Goal: Task Accomplishment & Management: Use online tool/utility

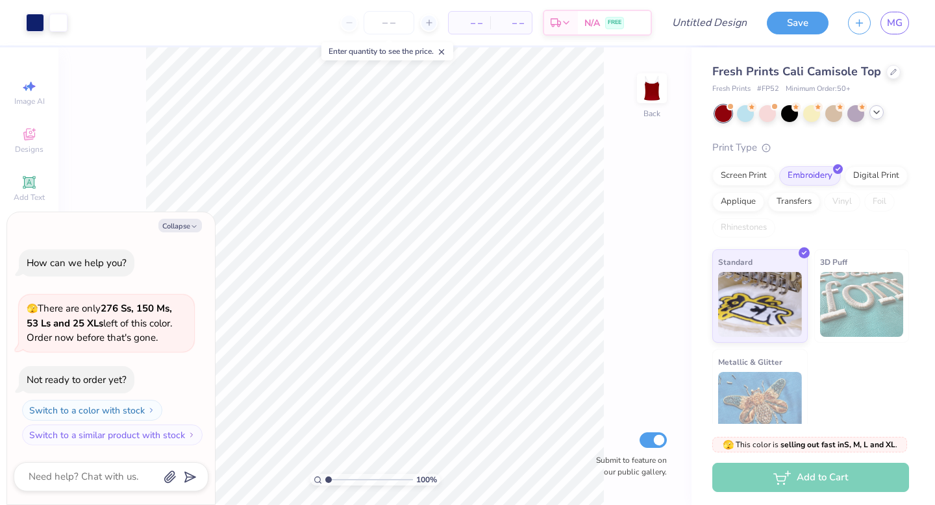
click at [876, 114] on icon at bounding box center [876, 112] width 10 height 10
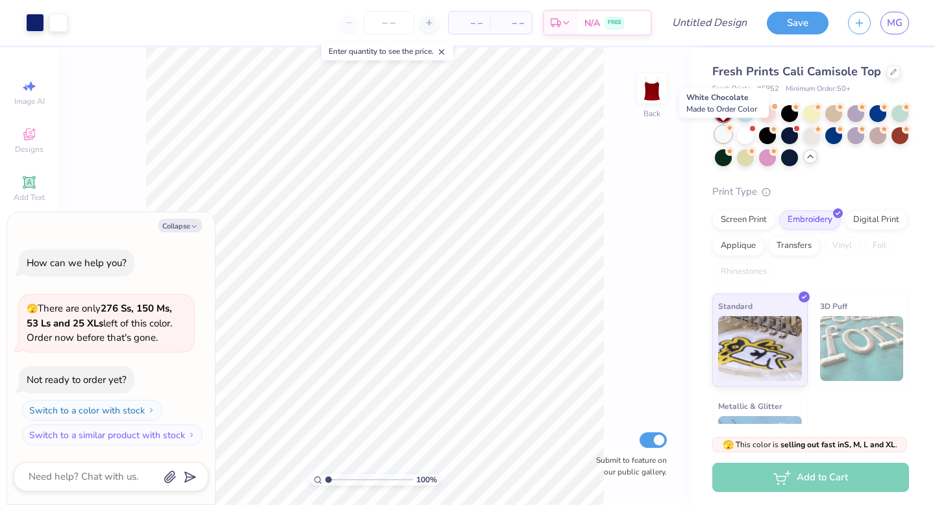
click at [726, 138] on div at bounding box center [723, 134] width 17 height 17
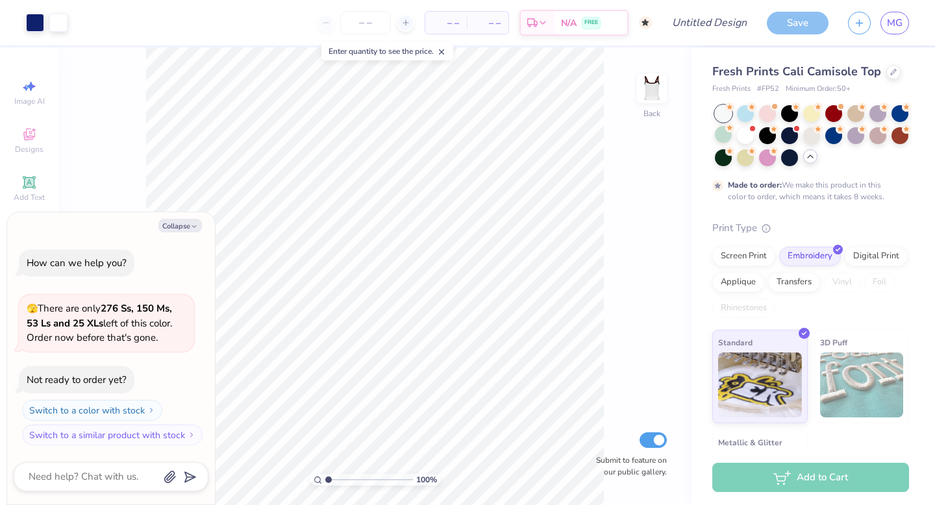
scroll to position [10, 0]
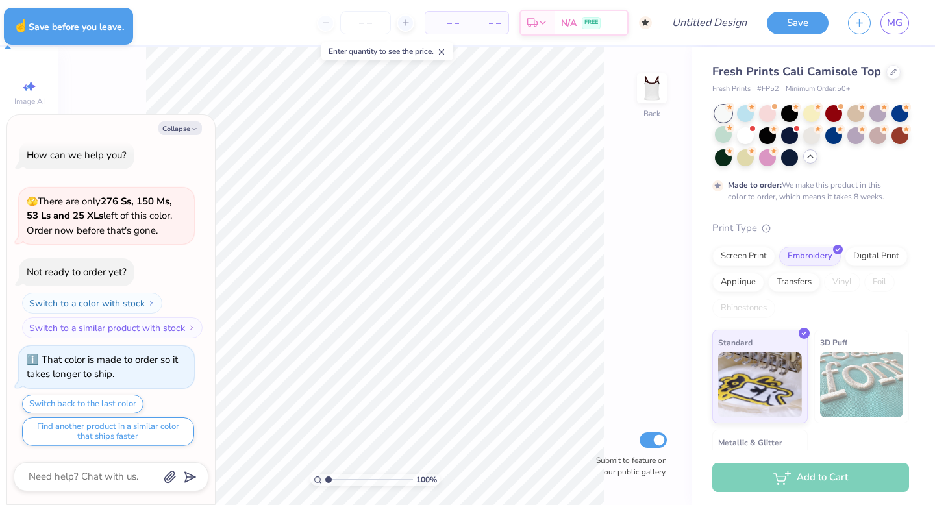
type textarea "x"
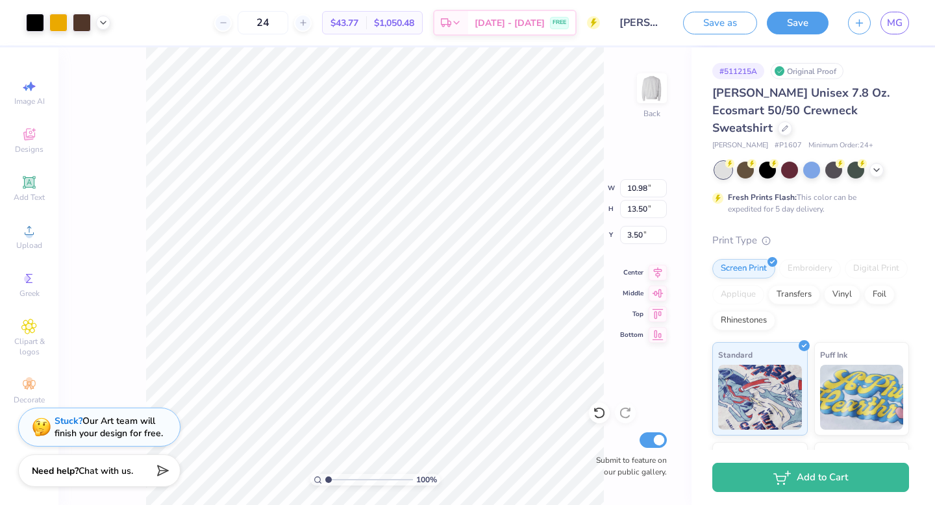
type input "10.98"
type input "13.50"
type input "3.93"
type input "0.41"
type input "0.70"
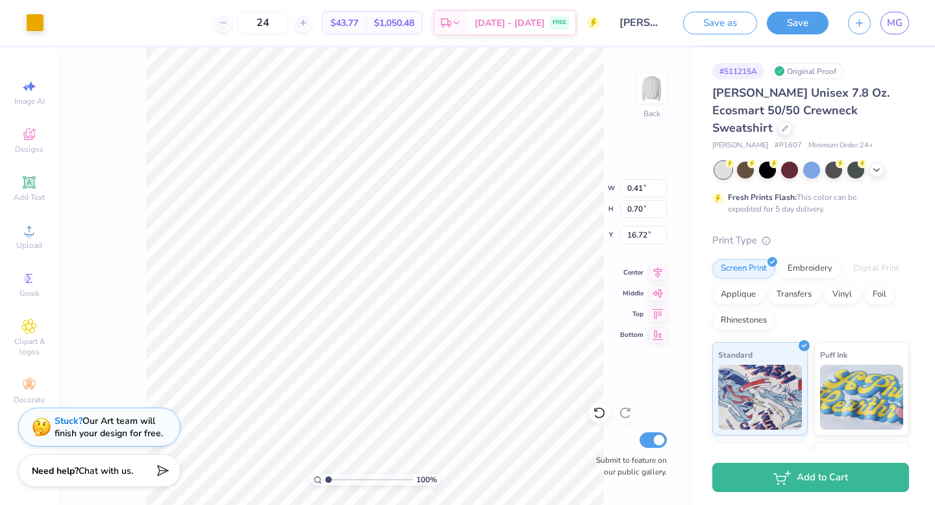
type input "16.72"
click at [29, 16] on div at bounding box center [35, 21] width 18 height 18
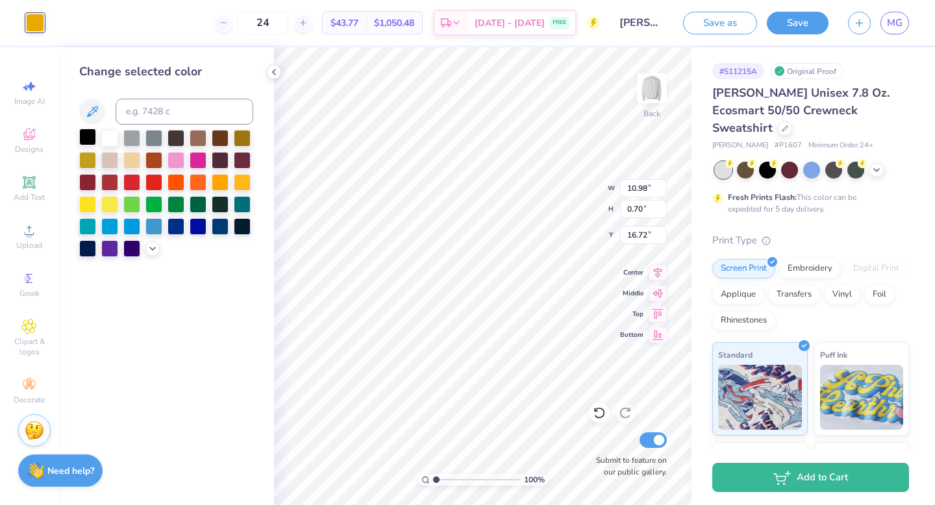
click at [90, 137] on div at bounding box center [87, 137] width 17 height 17
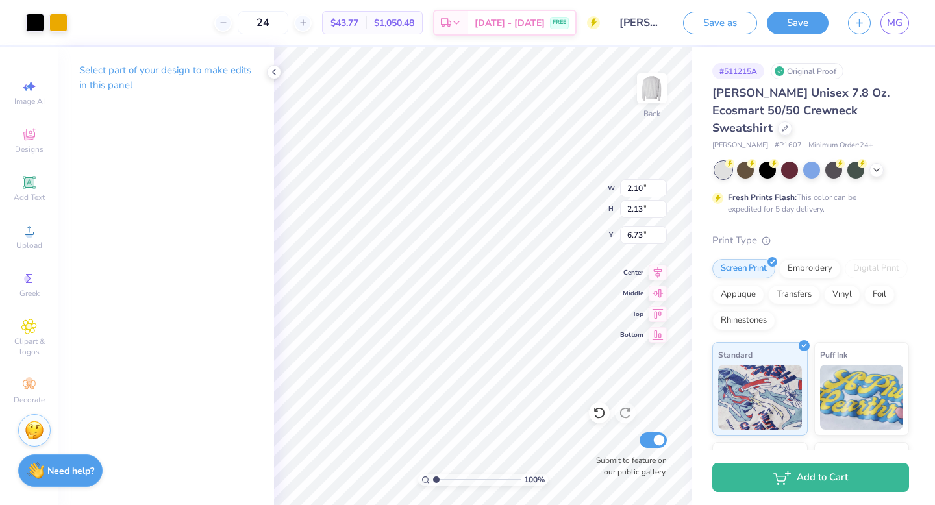
type input "2.10"
type input "2.13"
type input "6.97"
type input "4.54"
type input "3.08"
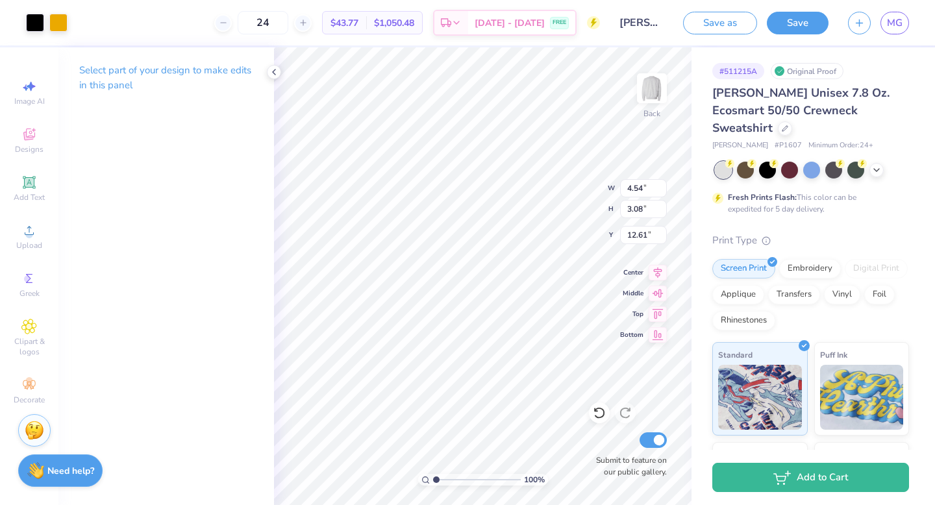
type input "12.61"
click at [600, 410] on icon at bounding box center [599, 412] width 13 height 13
type input "11.95"
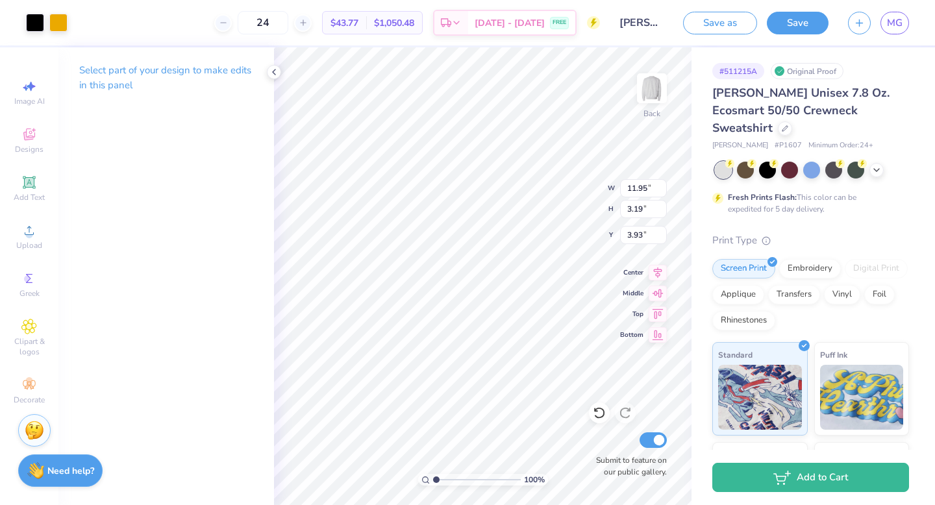
type input "3.19"
type input "3.97"
click at [788, 124] on icon at bounding box center [784, 127] width 6 height 6
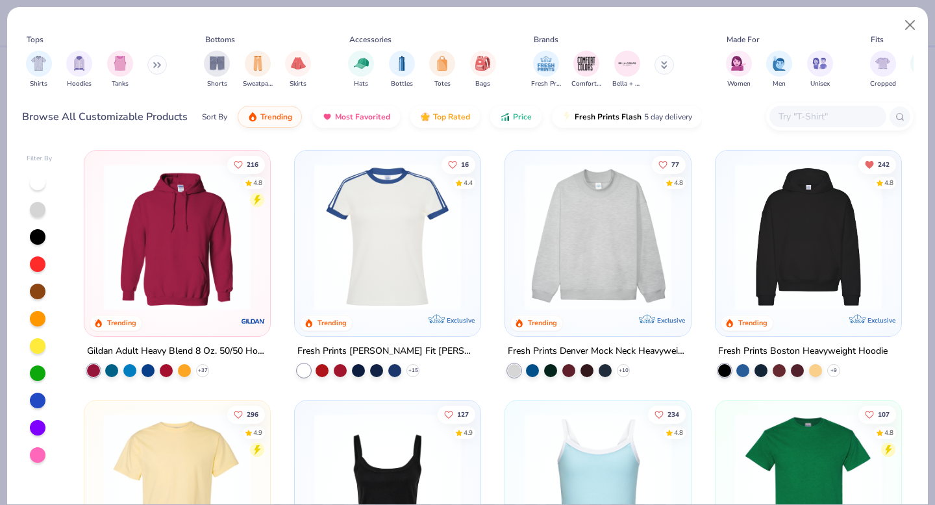
click at [584, 235] on img at bounding box center [598, 237] width 160 height 147
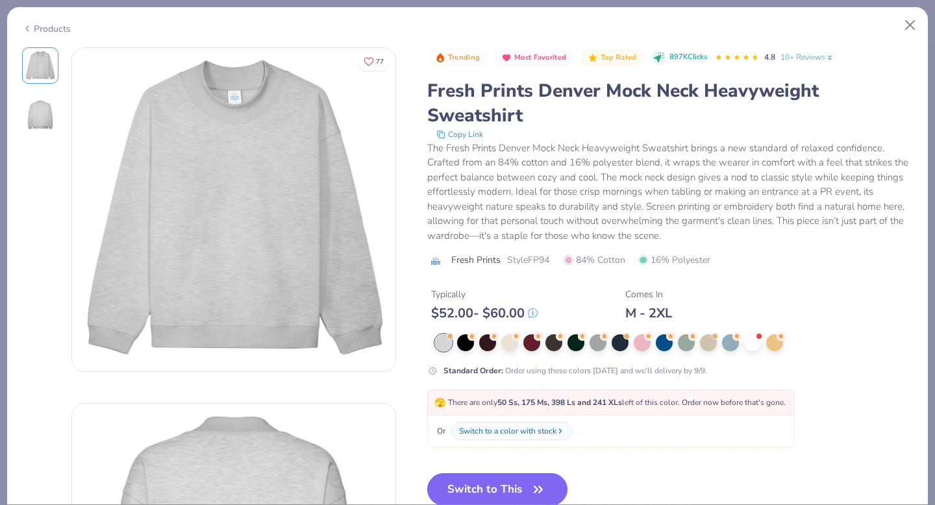
click at [487, 486] on button "Switch to This" at bounding box center [497, 489] width 141 height 32
type input "50"
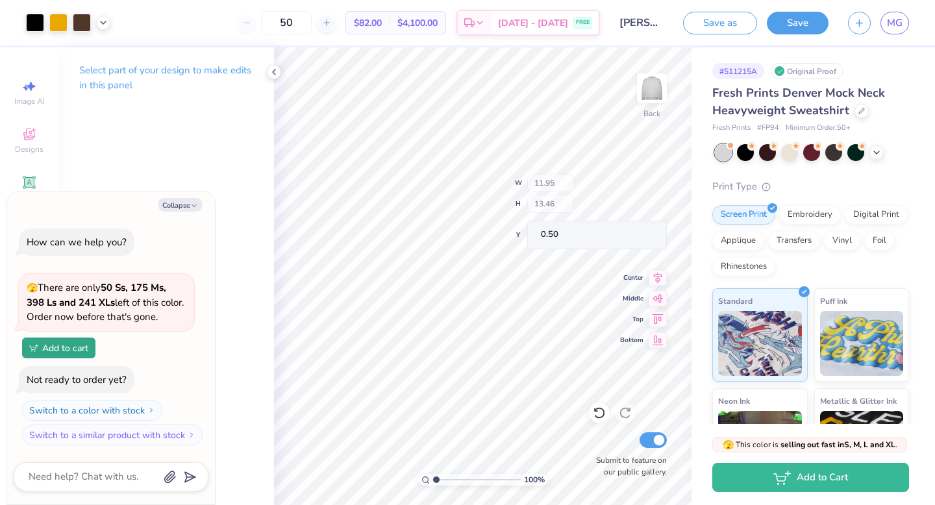
type textarea "x"
type input "0.94"
click at [790, 150] on div at bounding box center [789, 151] width 17 height 17
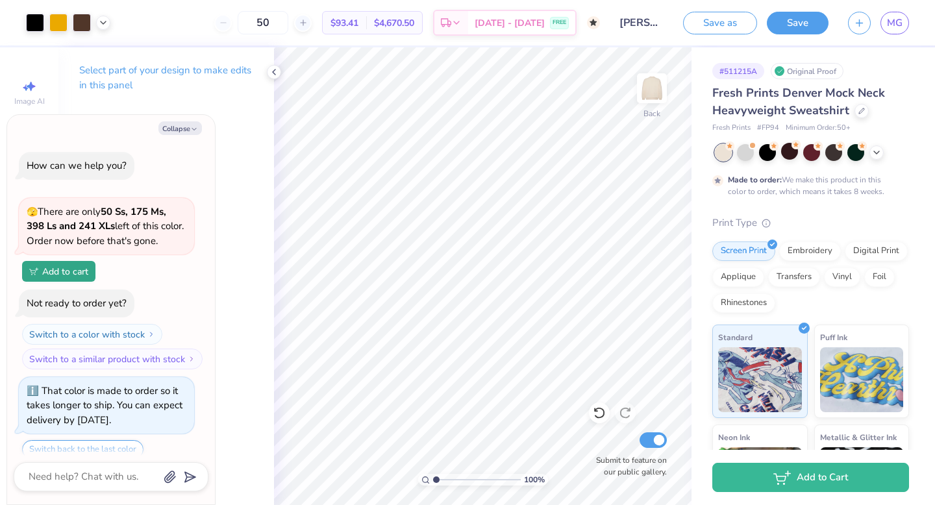
scroll to position [46, 0]
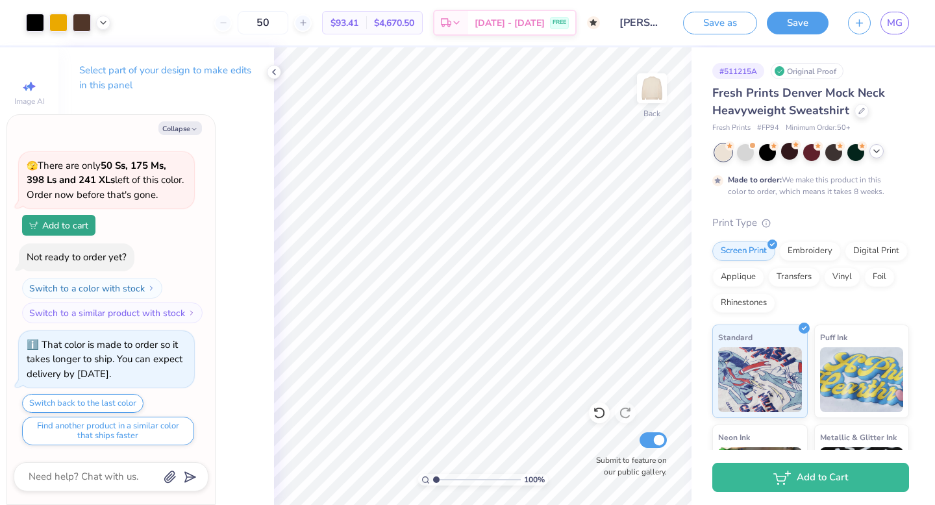
click at [877, 151] on polyline at bounding box center [876, 151] width 5 height 3
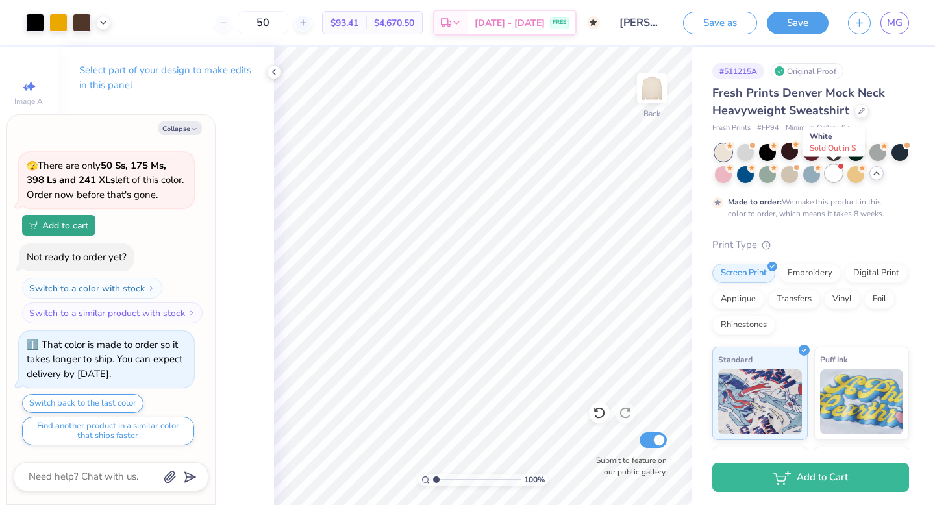
click at [828, 175] on div at bounding box center [833, 173] width 17 height 17
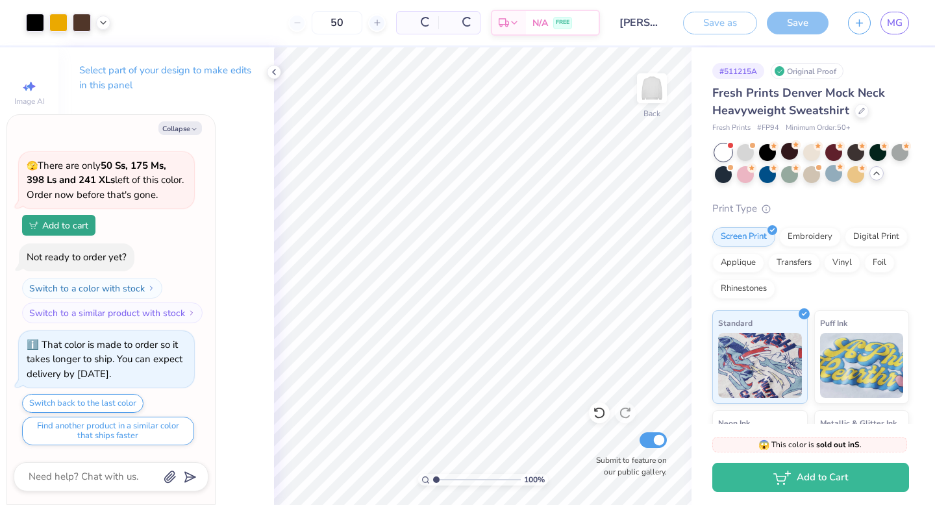
scroll to position [329, 0]
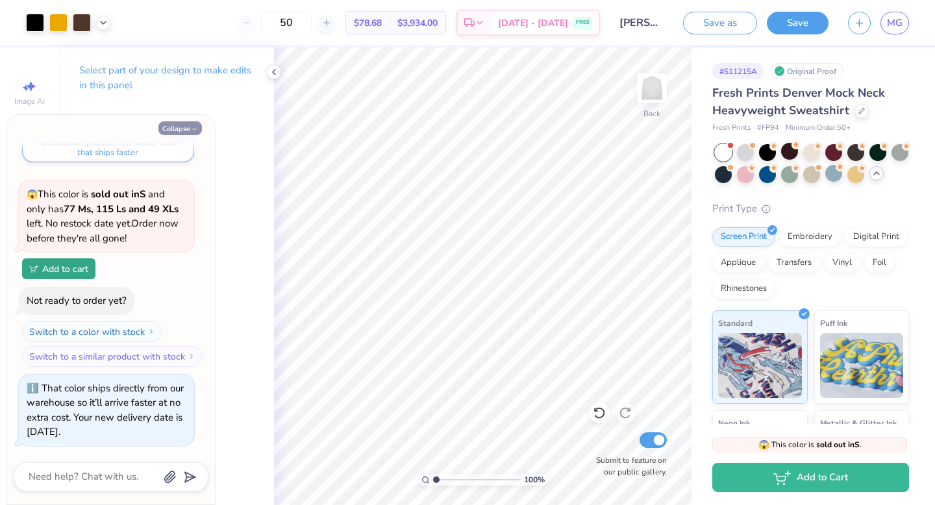
click at [190, 127] on icon "button" at bounding box center [194, 129] width 8 height 8
type textarea "x"
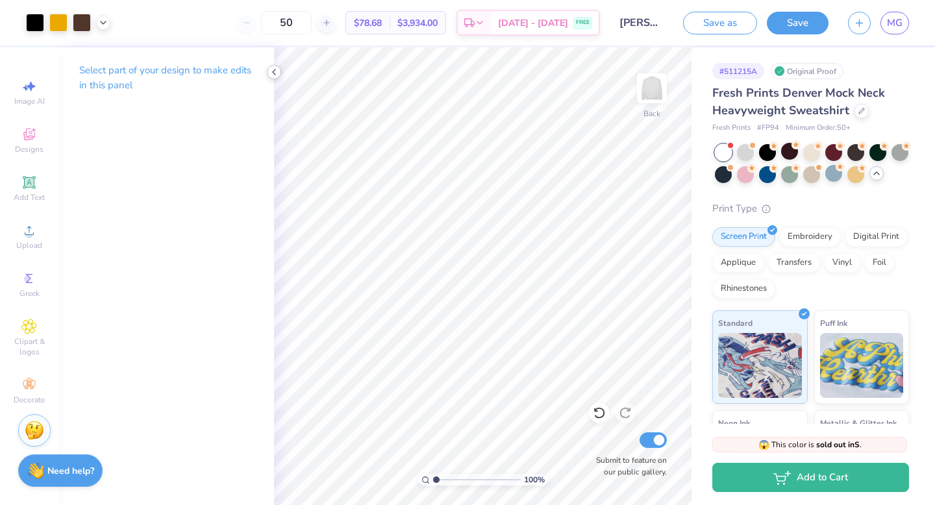
click at [276, 70] on icon at bounding box center [274, 72] width 10 height 10
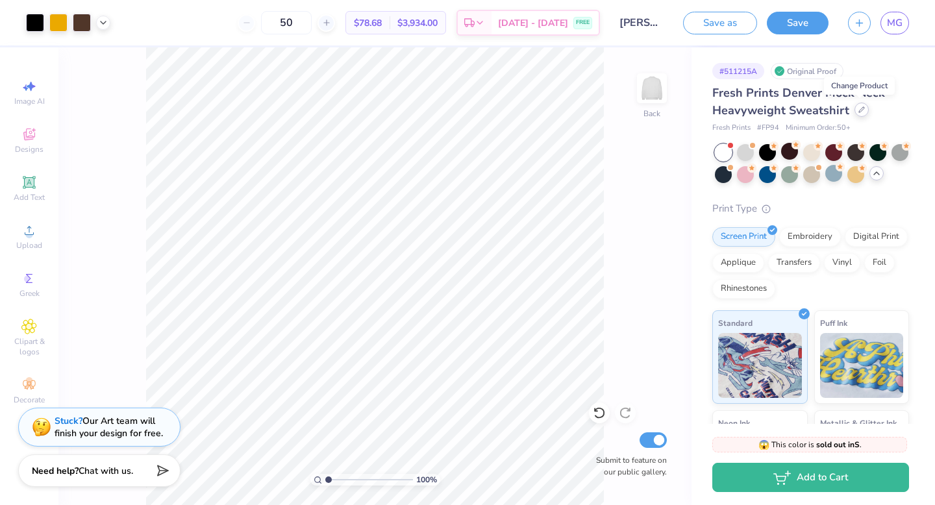
click at [860, 114] on div at bounding box center [861, 110] width 14 height 14
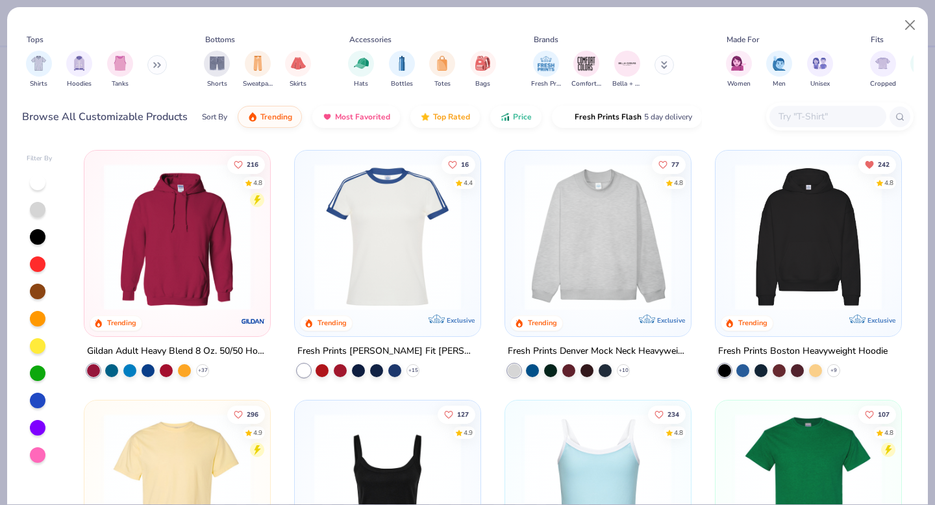
click at [807, 113] on input "text" at bounding box center [827, 116] width 100 height 15
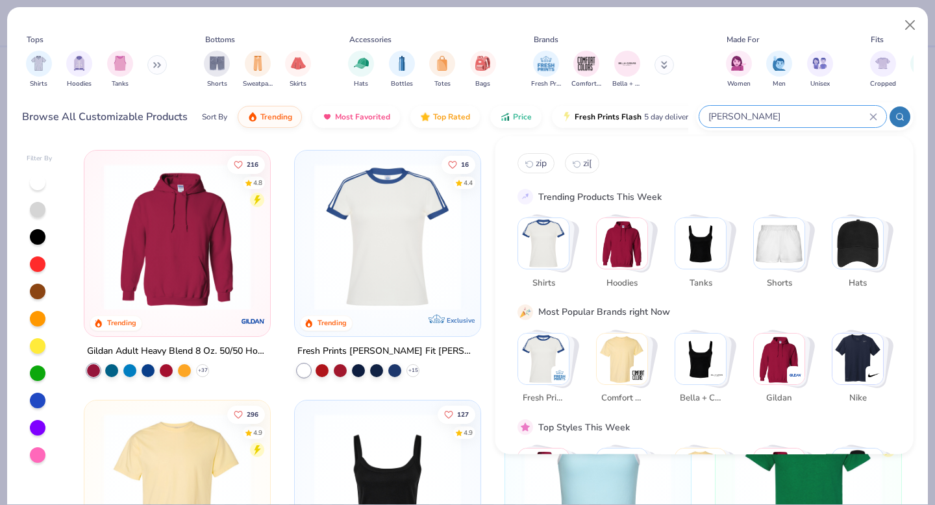
type input "[PERSON_NAME]"
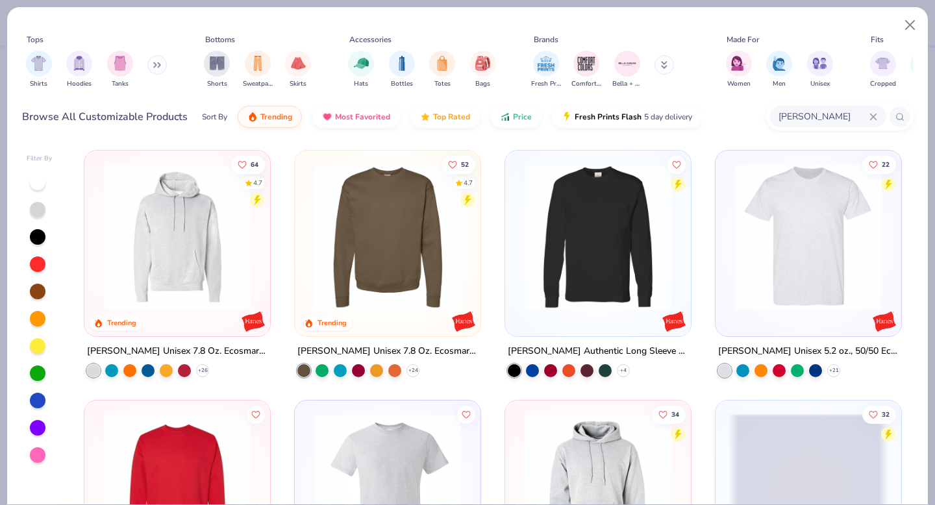
click at [360, 239] on img at bounding box center [388, 237] width 160 height 147
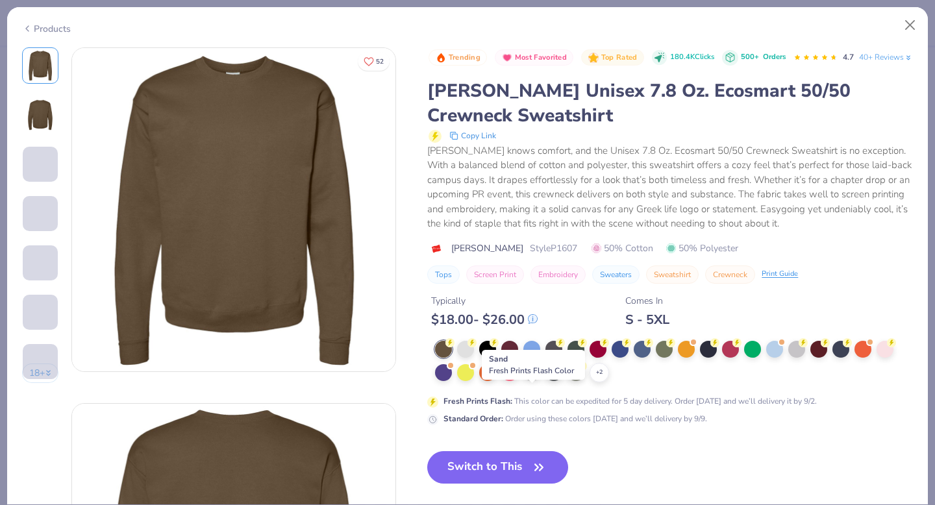
click at [533, 380] on div at bounding box center [531, 371] width 17 height 17
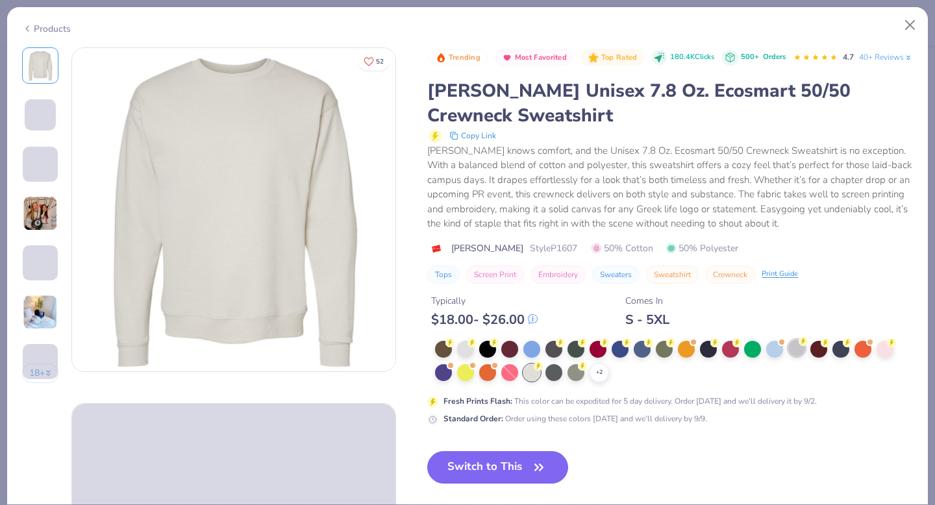
click at [791, 356] on div at bounding box center [796, 347] width 17 height 17
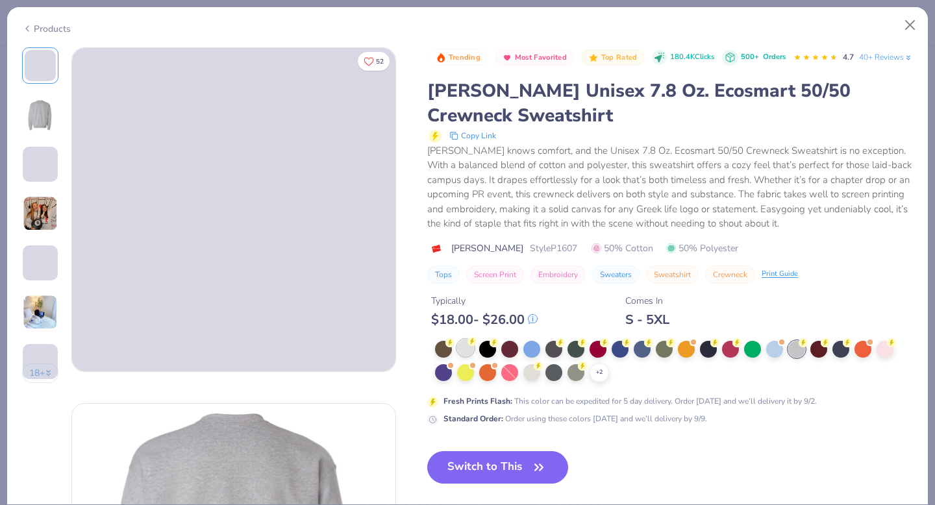
click at [467, 356] on div at bounding box center [465, 347] width 17 height 17
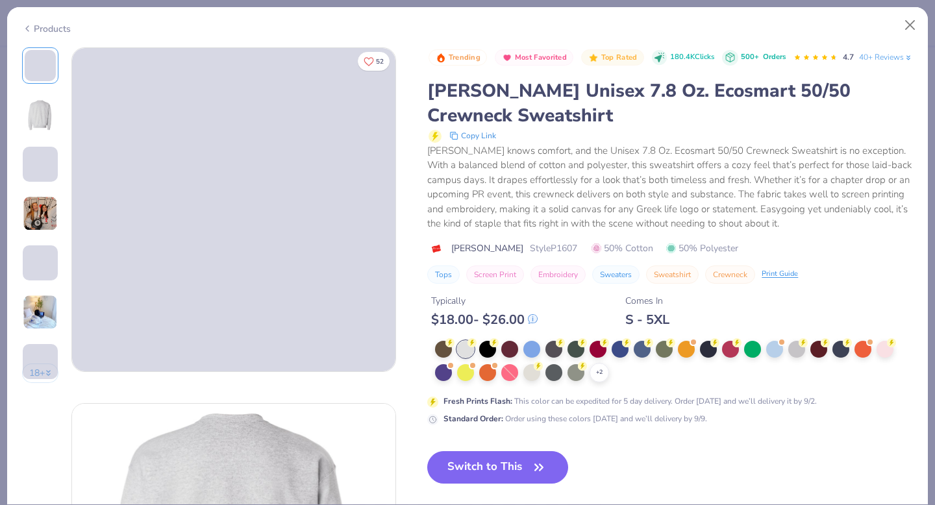
click at [40, 110] on img at bounding box center [40, 114] width 31 height 31
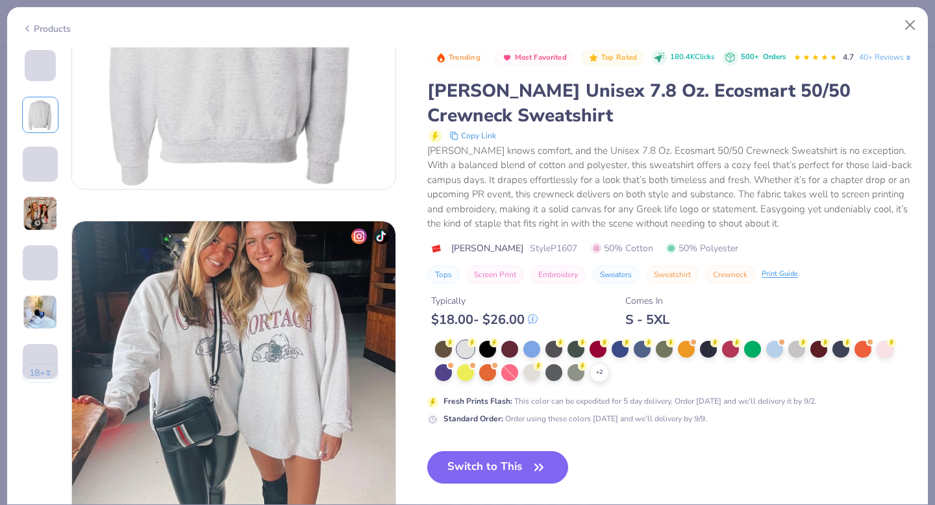
scroll to position [539, 0]
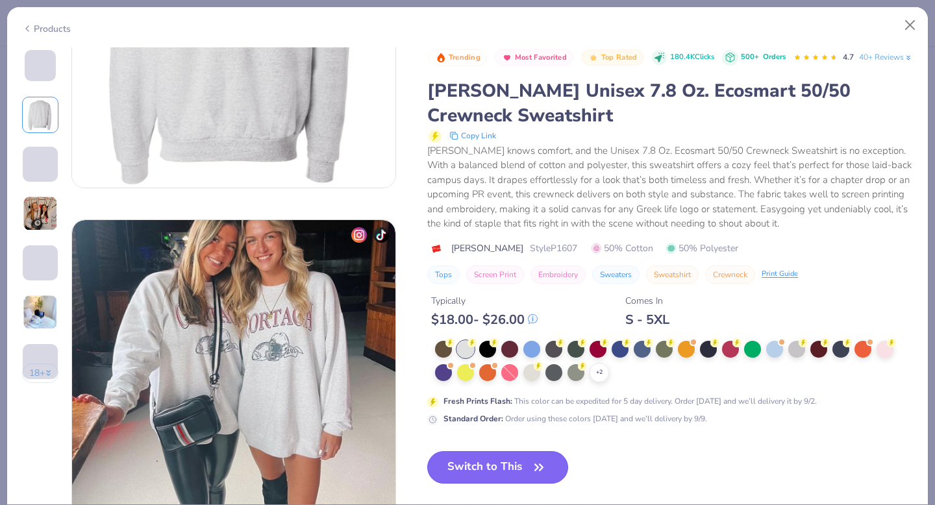
click at [482, 484] on button "Switch to This" at bounding box center [497, 467] width 141 height 32
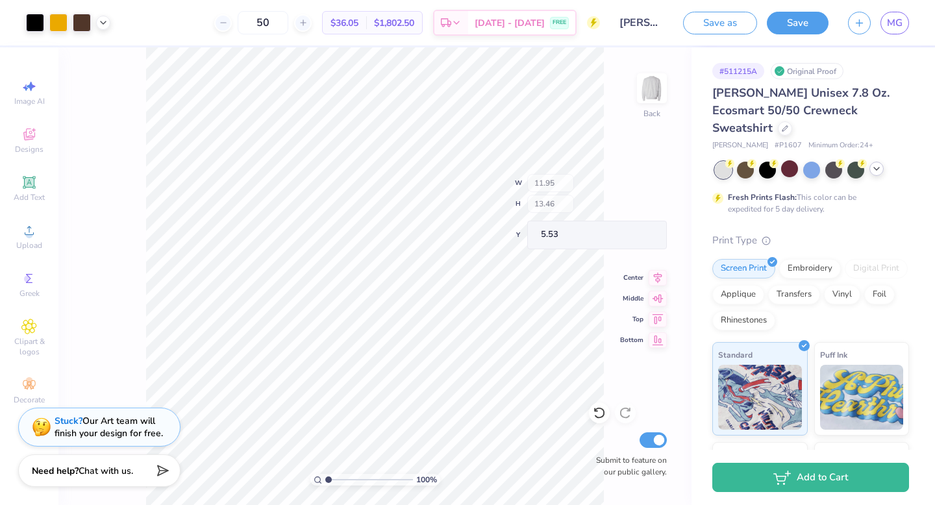
type input "4.14"
type input "3.76"
type input "12.56"
type input "3.35"
type input "3.75"
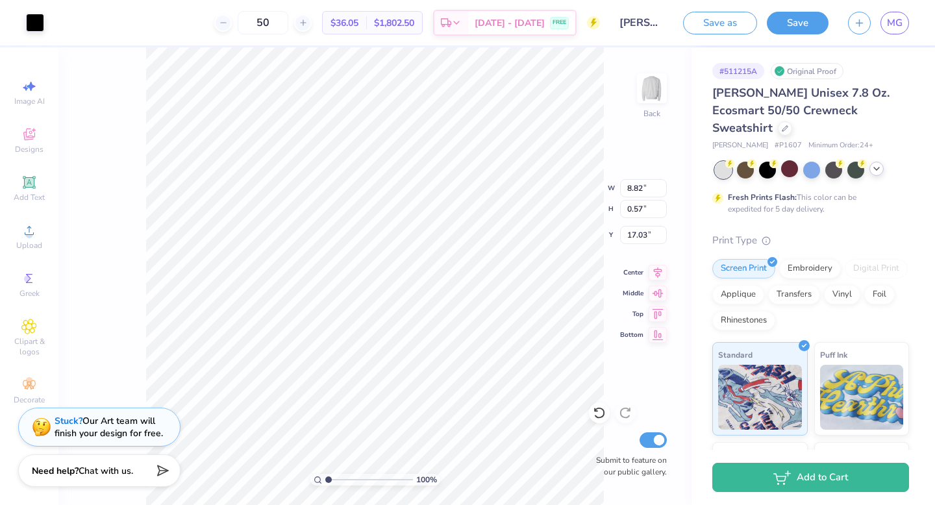
type input "8.82"
type input "0.57"
type input "17.02"
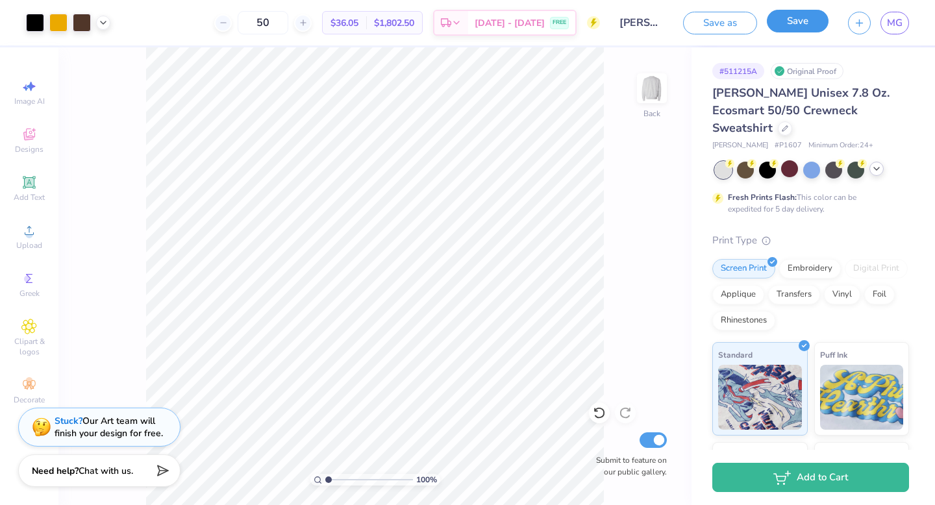
click at [802, 20] on button "Save" at bounding box center [798, 21] width 62 height 23
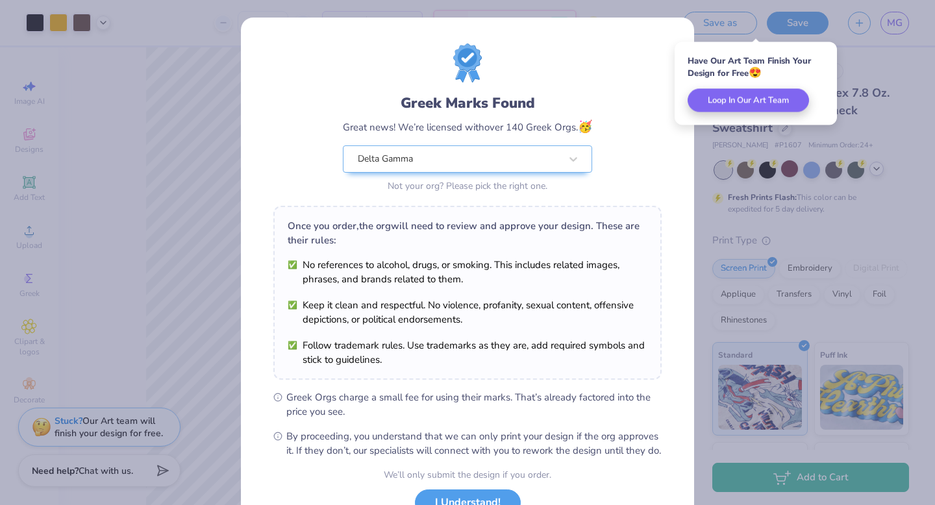
scroll to position [103, 0]
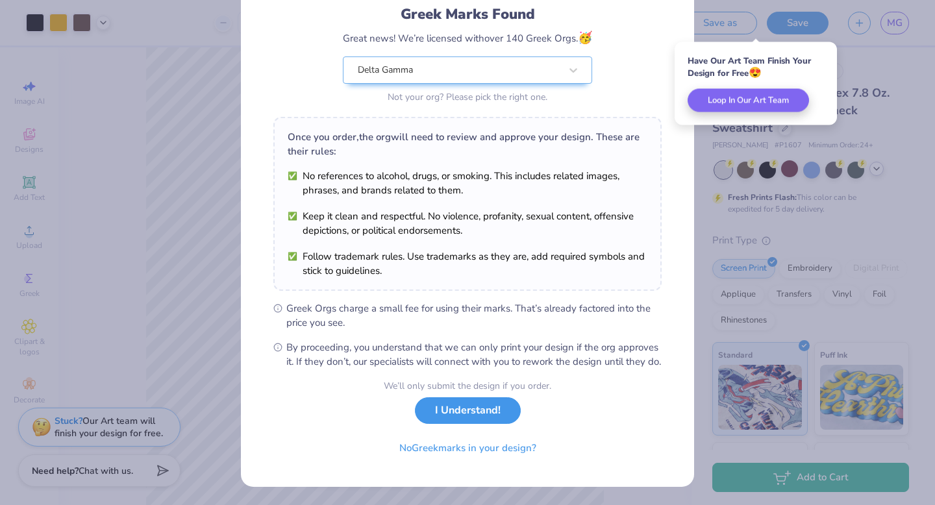
click at [467, 411] on button "I Understand!" at bounding box center [468, 410] width 106 height 27
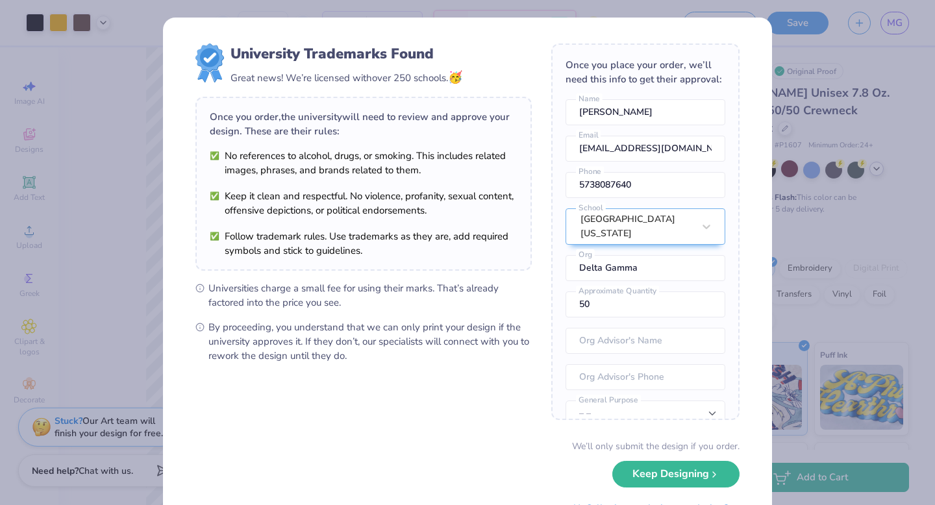
scroll to position [60, 0]
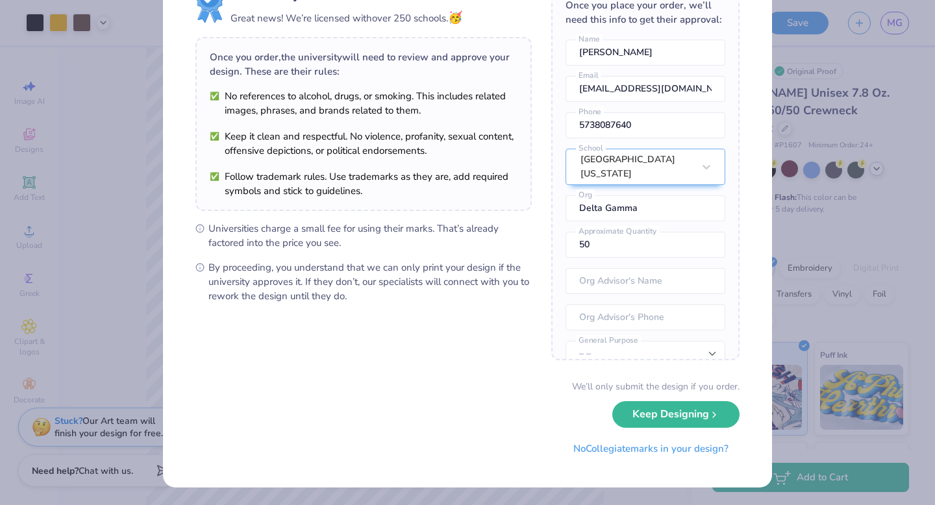
click at [804, 193] on div "University Trademarks Found Great news! We’re licensed with over 250 schools. 🥳…" at bounding box center [467, 252] width 935 height 505
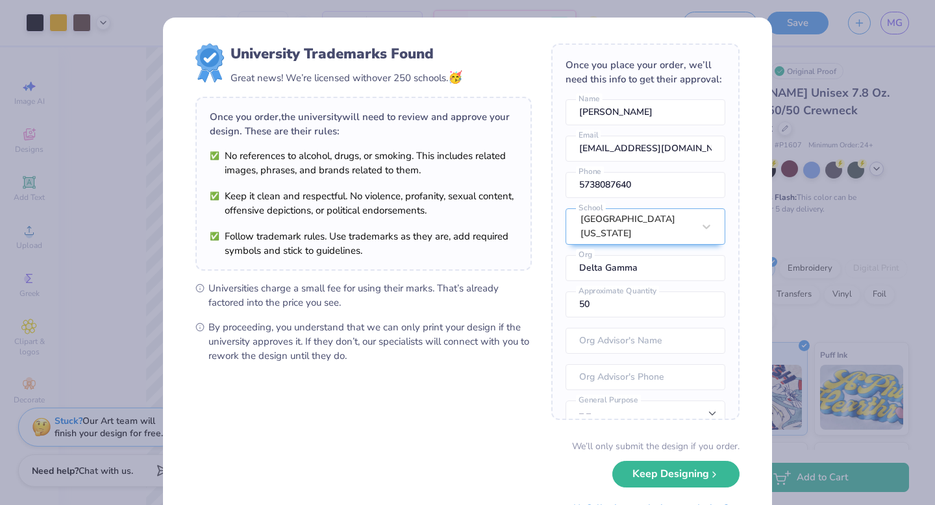
click at [801, 60] on div "University Trademarks Found Great news! We’re licensed with over 250 schools. 🥳…" at bounding box center [467, 252] width 935 height 505
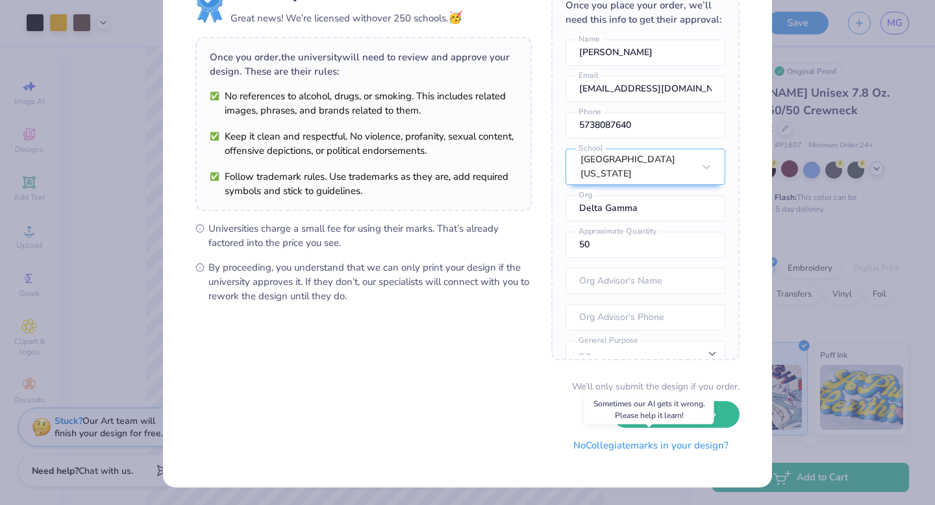
click at [677, 452] on button "No Collegiate marks in your design?" at bounding box center [650, 445] width 177 height 27
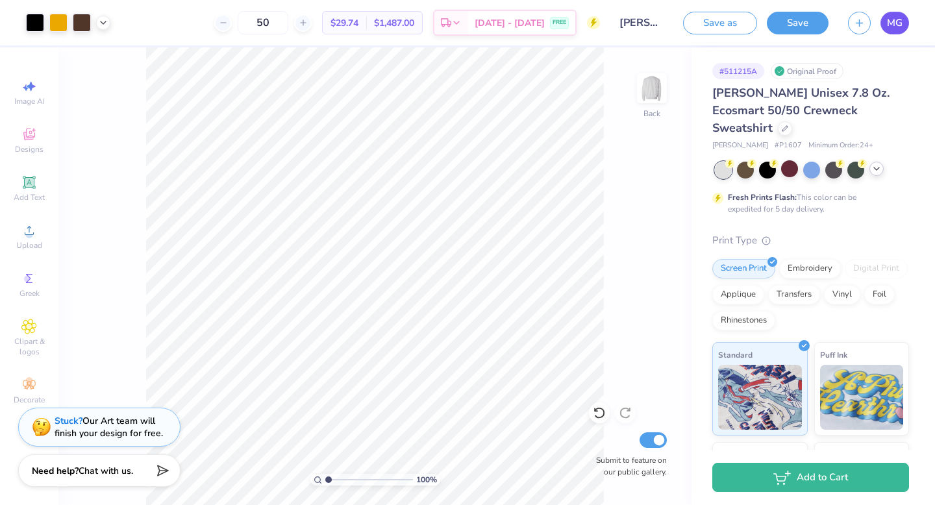
click at [894, 25] on span "MG" at bounding box center [895, 23] width 16 height 15
